Goal: Information Seeking & Learning: Learn about a topic

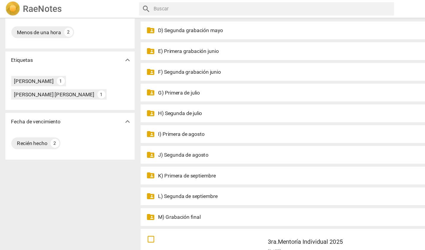
scroll to position [97, 0]
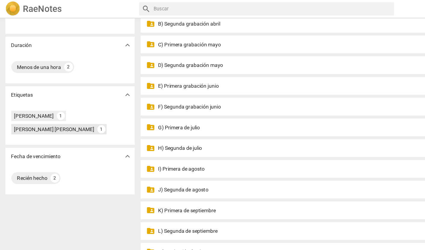
click at [64, 105] on div "[PERSON_NAME] [PERSON_NAME]" at bounding box center [44, 104] width 64 height 6
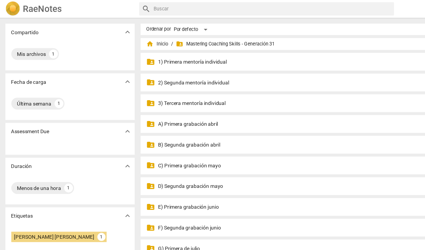
click at [146, 83] on p "3) Tercera mentoría individual" at bounding box center [270, 83] width 284 height 6
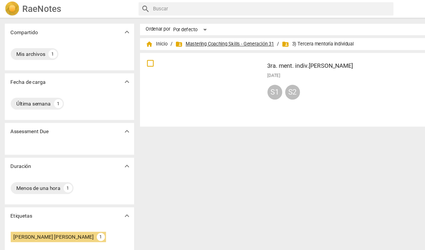
click at [185, 34] on span "folder_shared Mastering Coaching Skills - Generación 31" at bounding box center [181, 35] width 79 height 6
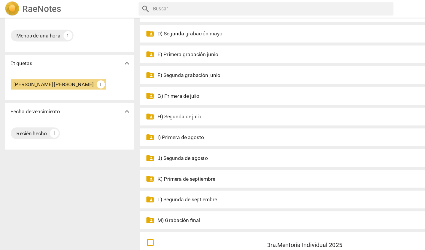
scroll to position [121, 0]
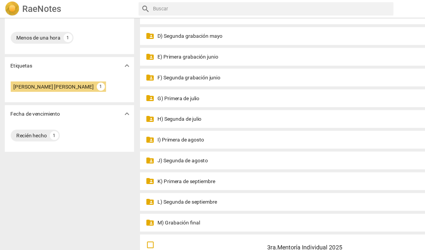
click at [169, 145] on p "K) Primera de septiembre" at bounding box center [270, 145] width 284 height 6
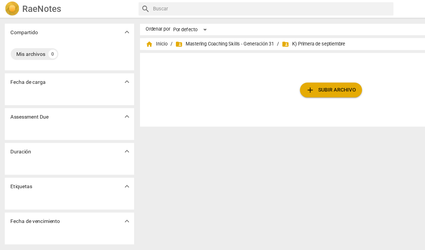
click at [256, 36] on span "folder_shared K) Primera de septiembre" at bounding box center [253, 35] width 51 height 6
click at [197, 35] on span "folder_shared Mastering Coaching Skills - Generación 31" at bounding box center [181, 35] width 79 height 6
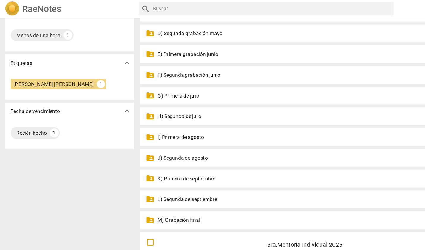
scroll to position [123, 0]
click at [166, 142] on p "K) Primera de septiembre" at bounding box center [270, 143] width 284 height 6
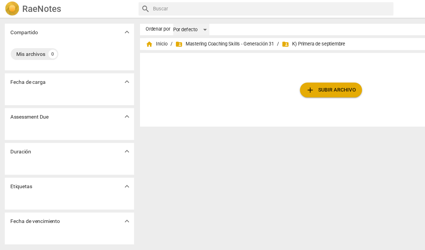
click at [144, 23] on div "Por defecto" at bounding box center [154, 23] width 29 height 9
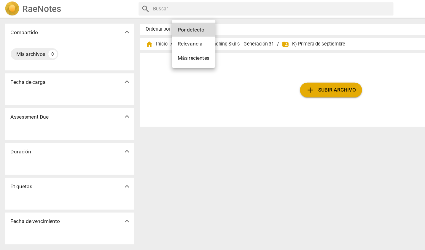
click at [146, 46] on li "Más recientes" at bounding box center [156, 46] width 35 height 11
